Goal: Task Accomplishment & Management: Use online tool/utility

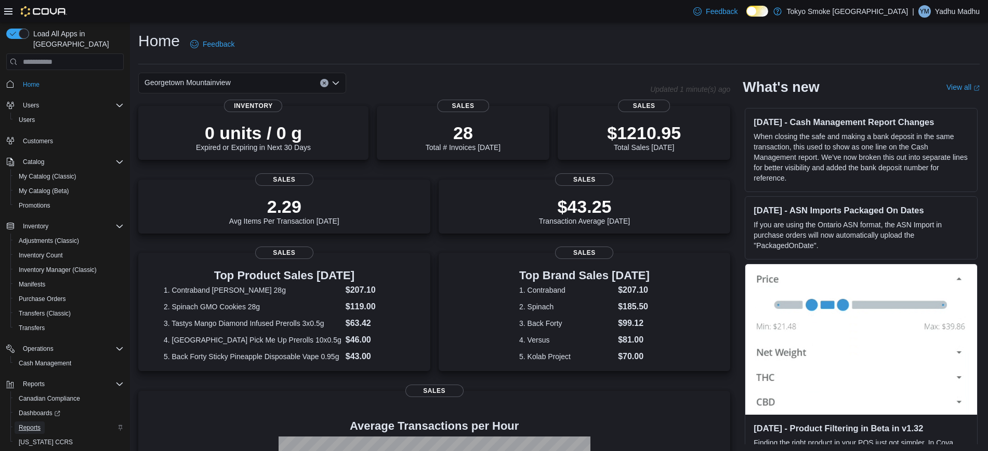
click at [21, 422] on span "Reports" at bounding box center [30, 428] width 22 height 12
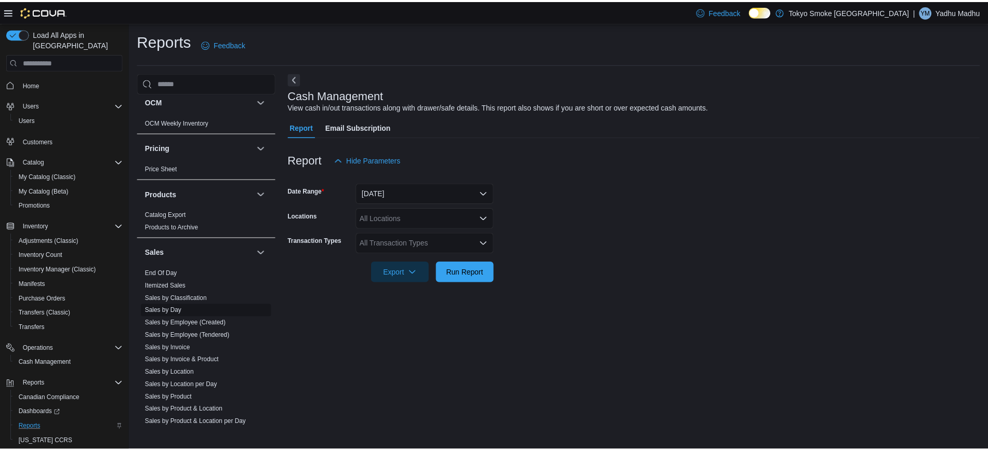
scroll to position [501, 0]
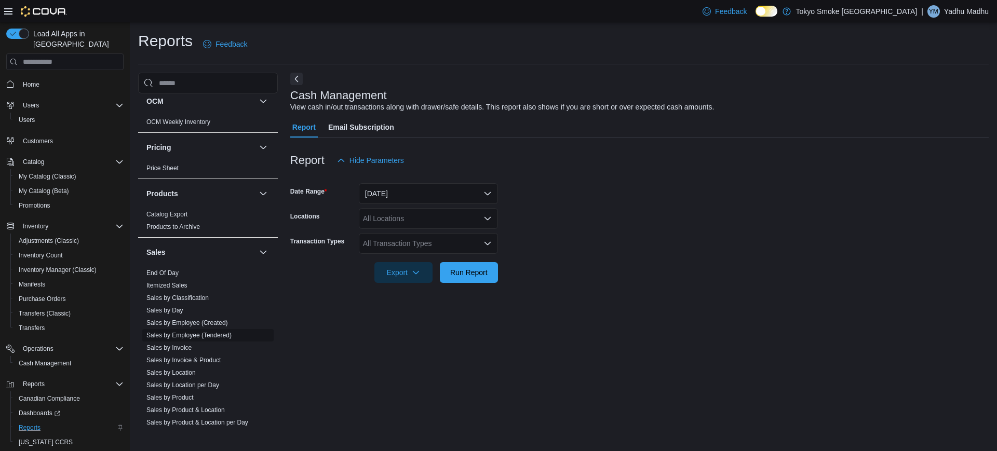
click at [174, 334] on link "Sales by Employee (Tendered)" at bounding box center [188, 335] width 85 height 7
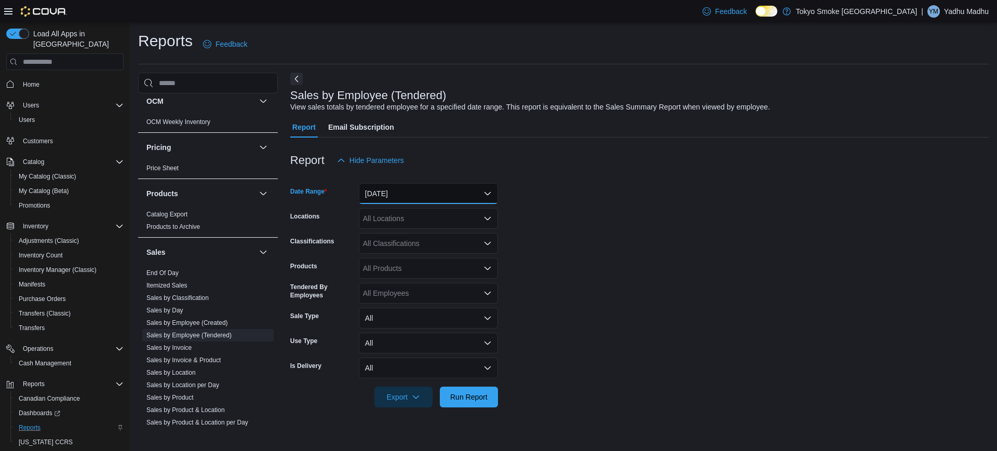
click at [405, 187] on button "[DATE]" at bounding box center [428, 193] width 139 height 21
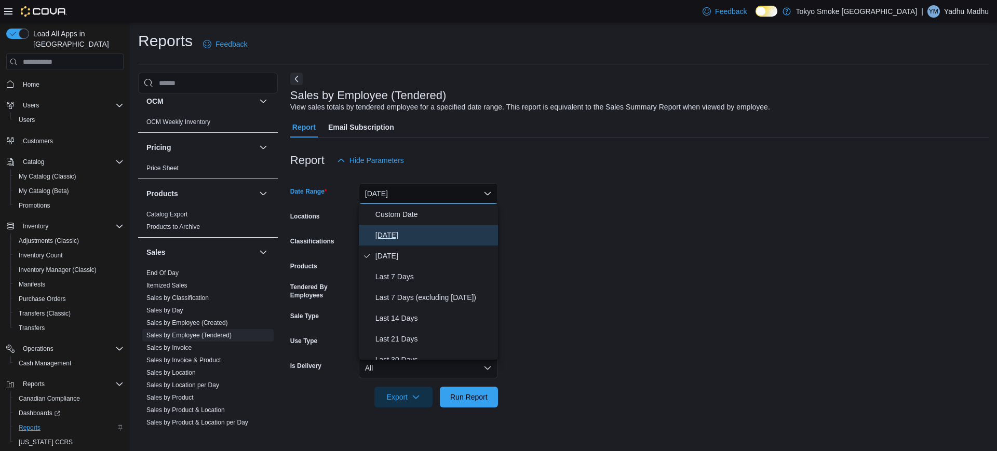
click at [382, 232] on span "[DATE]" at bounding box center [435, 235] width 118 height 12
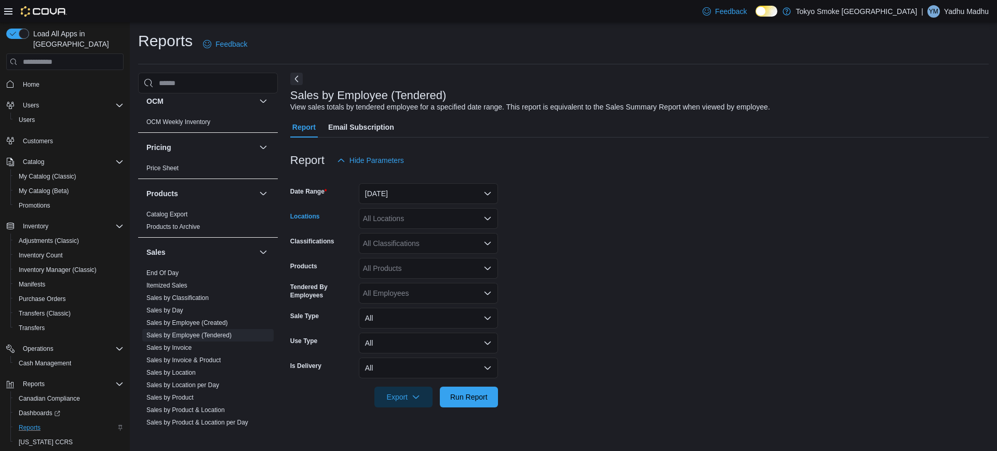
click at [371, 216] on div "All Locations" at bounding box center [428, 218] width 139 height 21
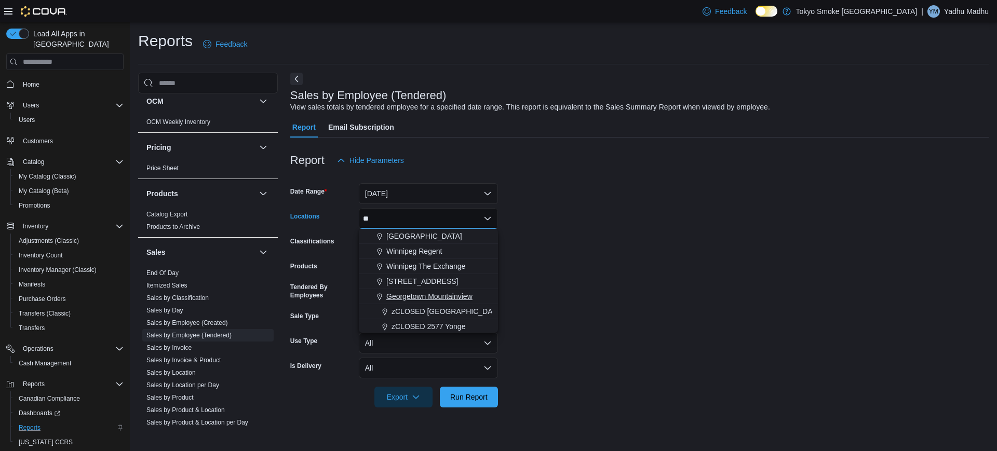
type input "**"
click at [406, 301] on span "Georgetown Mountainview" at bounding box center [429, 296] width 86 height 10
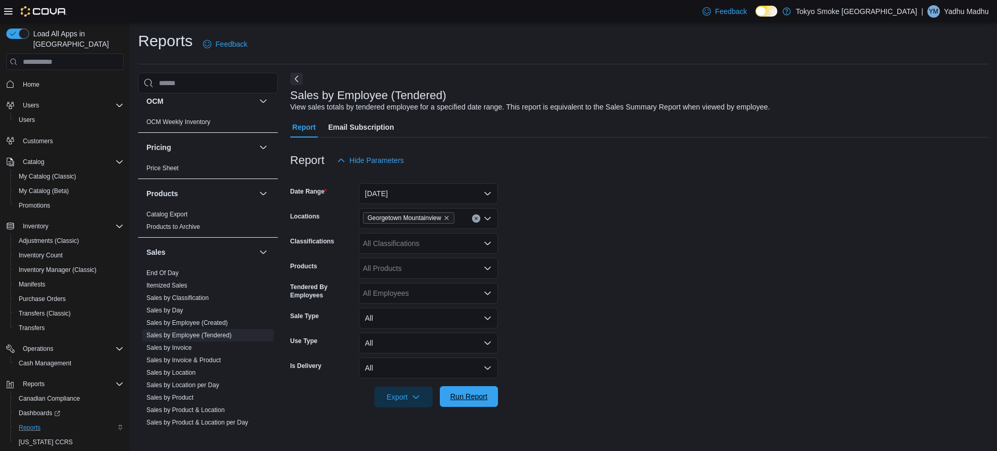
click at [484, 399] on span "Run Report" at bounding box center [468, 397] width 37 height 10
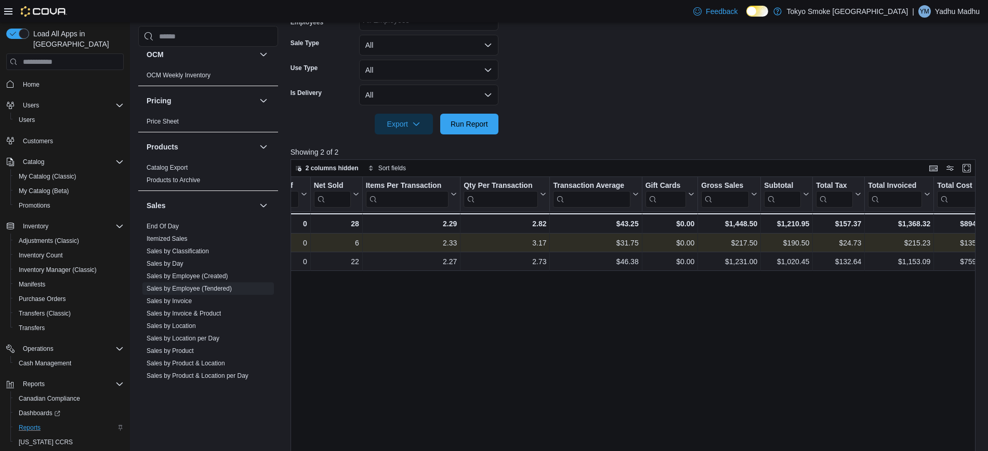
scroll to position [0, 202]
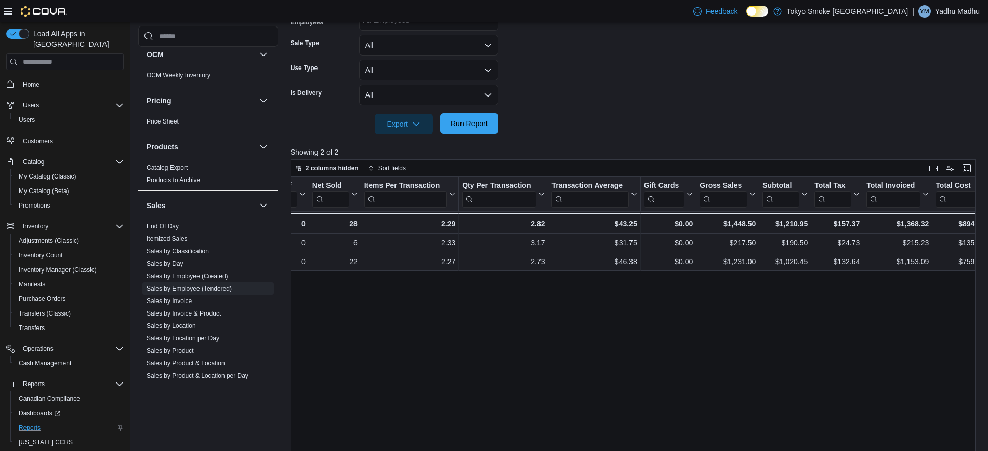
click at [471, 127] on span "Run Report" at bounding box center [468, 123] width 37 height 10
click at [481, 116] on span "Run Report" at bounding box center [469, 123] width 46 height 21
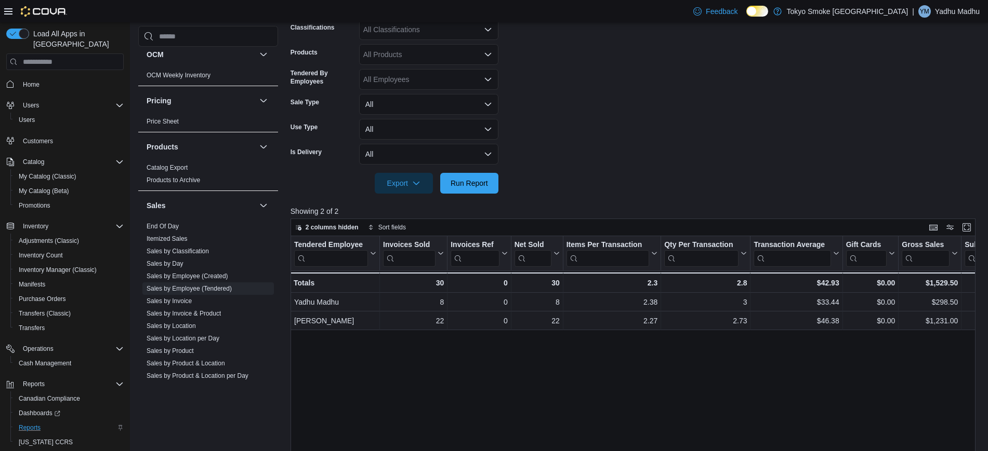
scroll to position [209, 0]
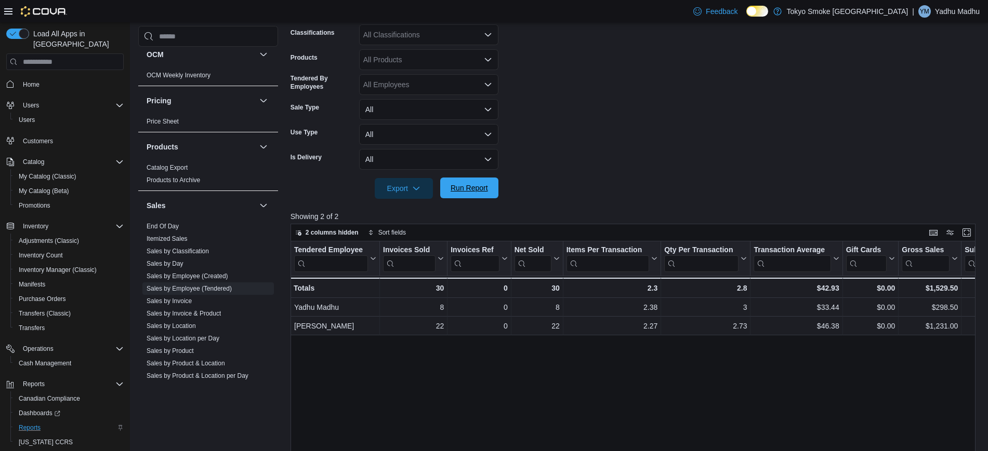
click at [475, 196] on span "Run Report" at bounding box center [469, 188] width 46 height 21
